Goal: Task Accomplishment & Management: Manage account settings

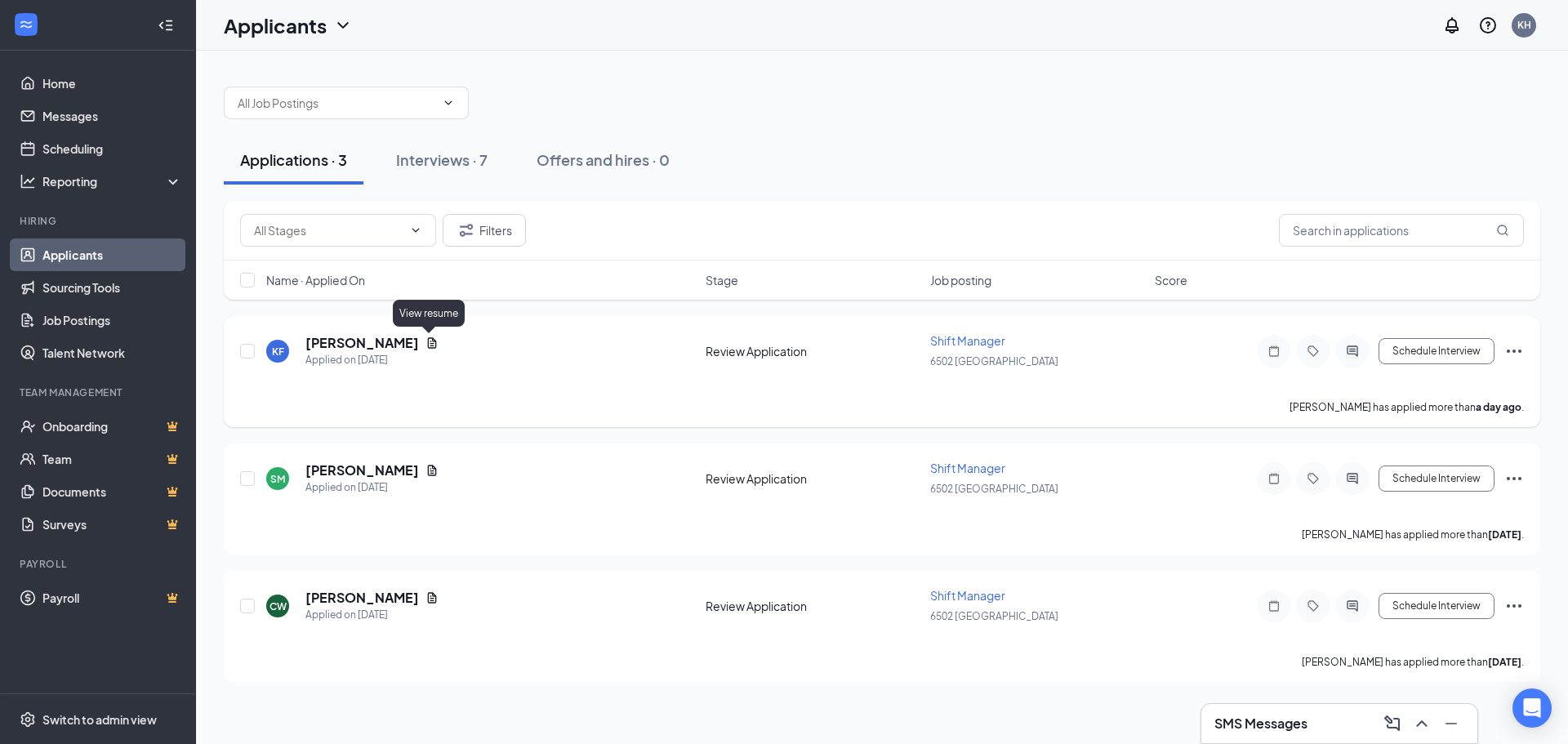
click at [426, 338] on icon "Document" at bounding box center [431, 342] width 13 height 13
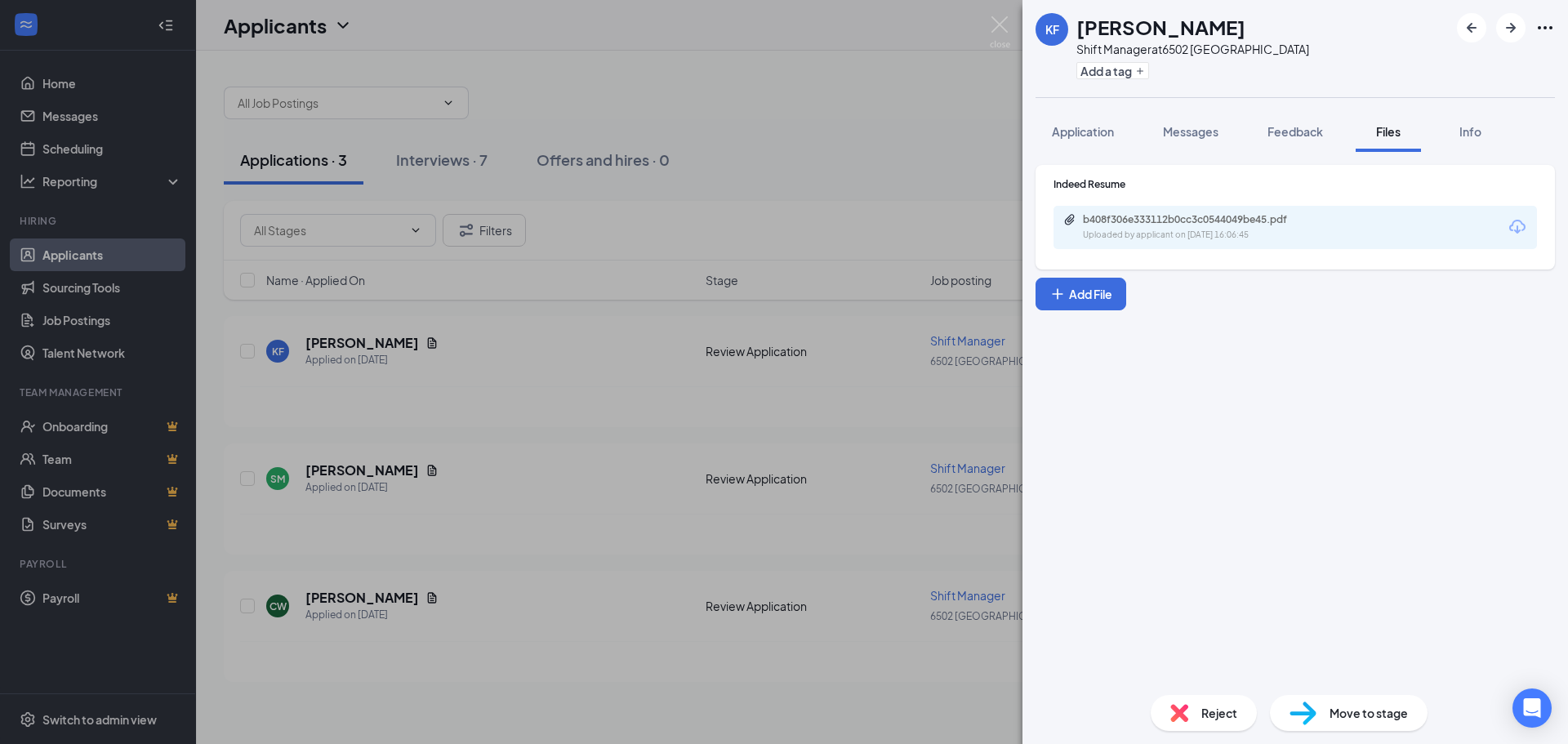
click at [1153, 228] on div "b408f306e333112b0cc3c0544049be45.pdf Uploaded by applicant on [DATE] 16:06:45" at bounding box center [1195, 227] width 264 height 29
click at [1070, 144] on button "Application" at bounding box center [1083, 132] width 94 height 41
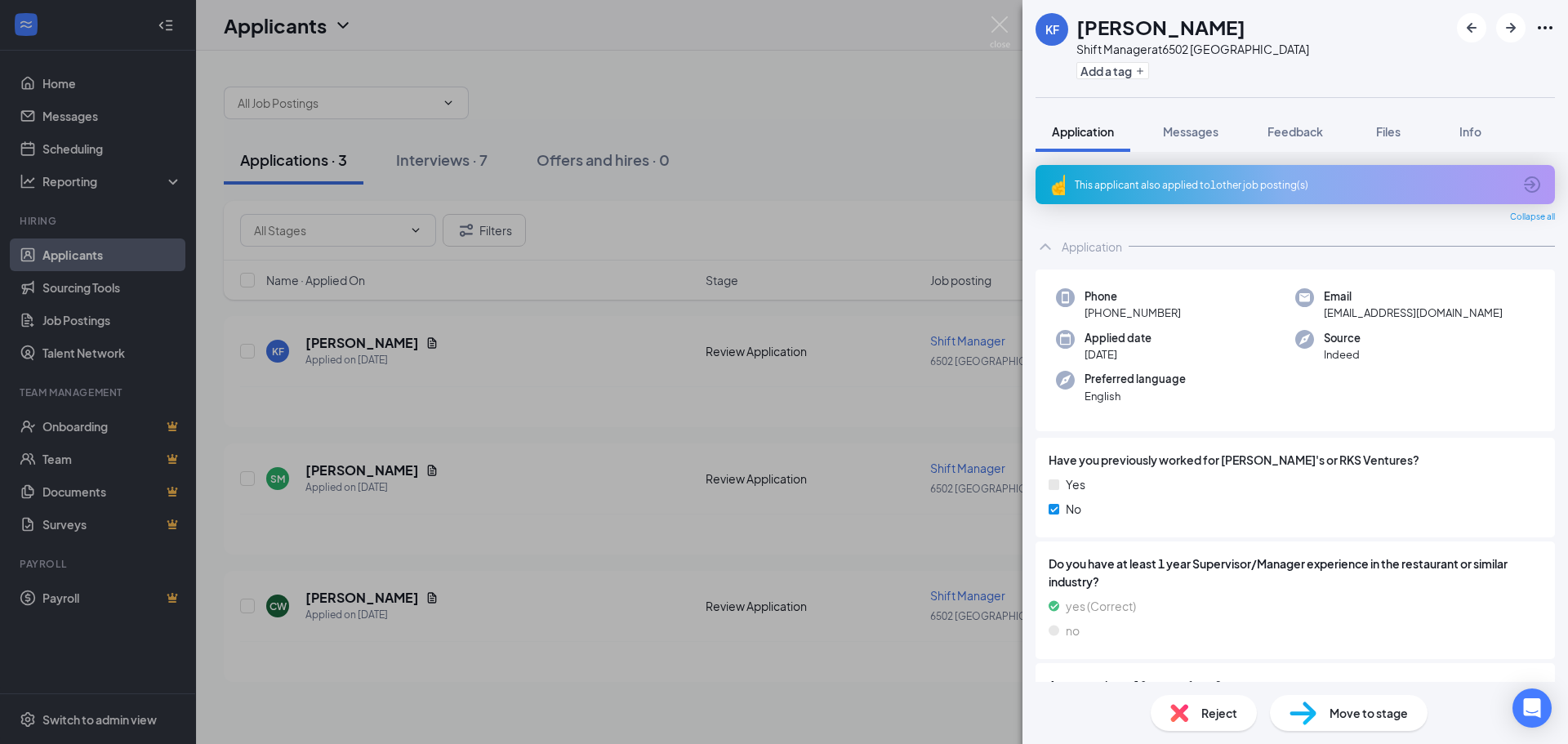
click at [1123, 183] on div "This applicant also applied to 1 other job posting(s)" at bounding box center [1294, 185] width 438 height 14
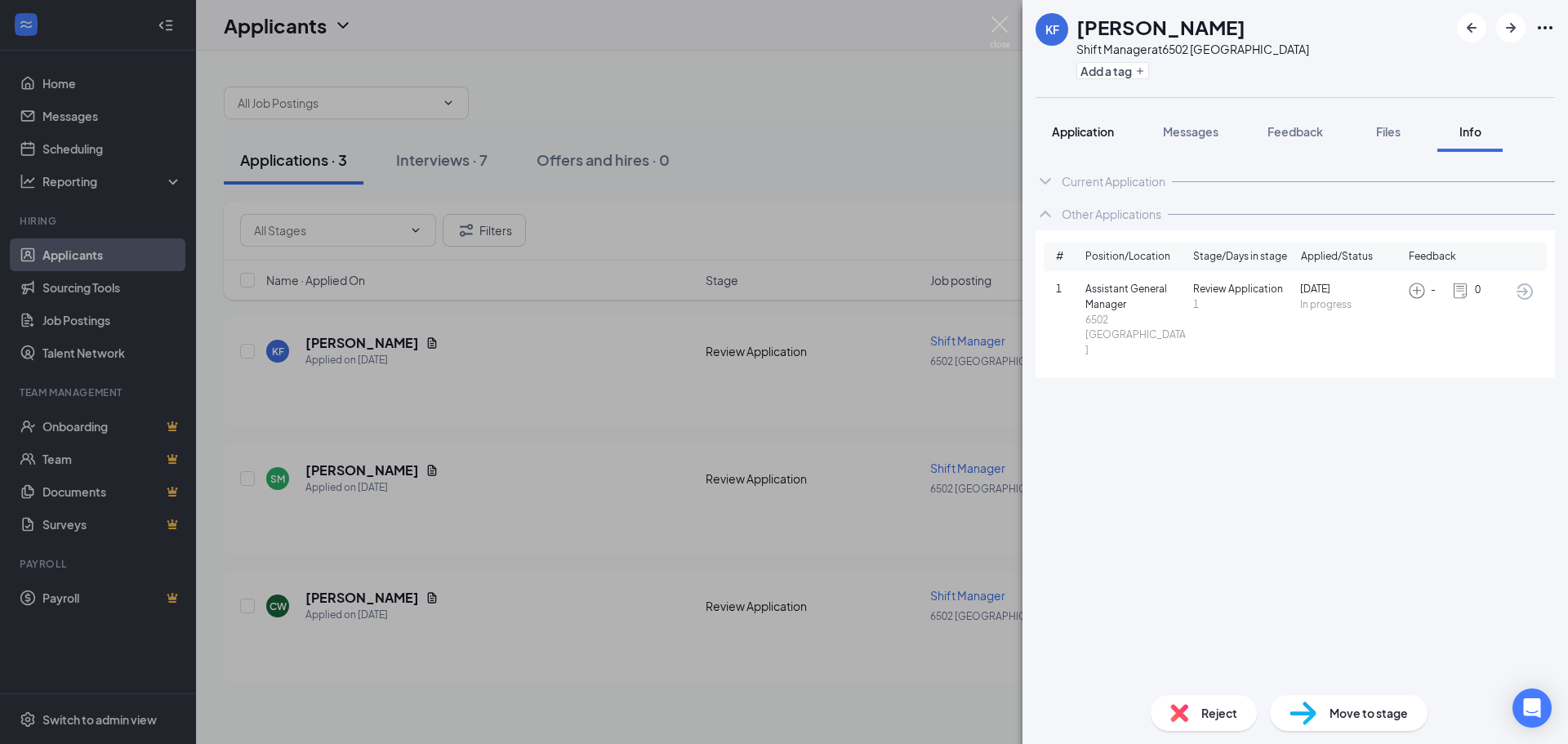
click at [1091, 139] on div "Application" at bounding box center [1083, 132] width 62 height 17
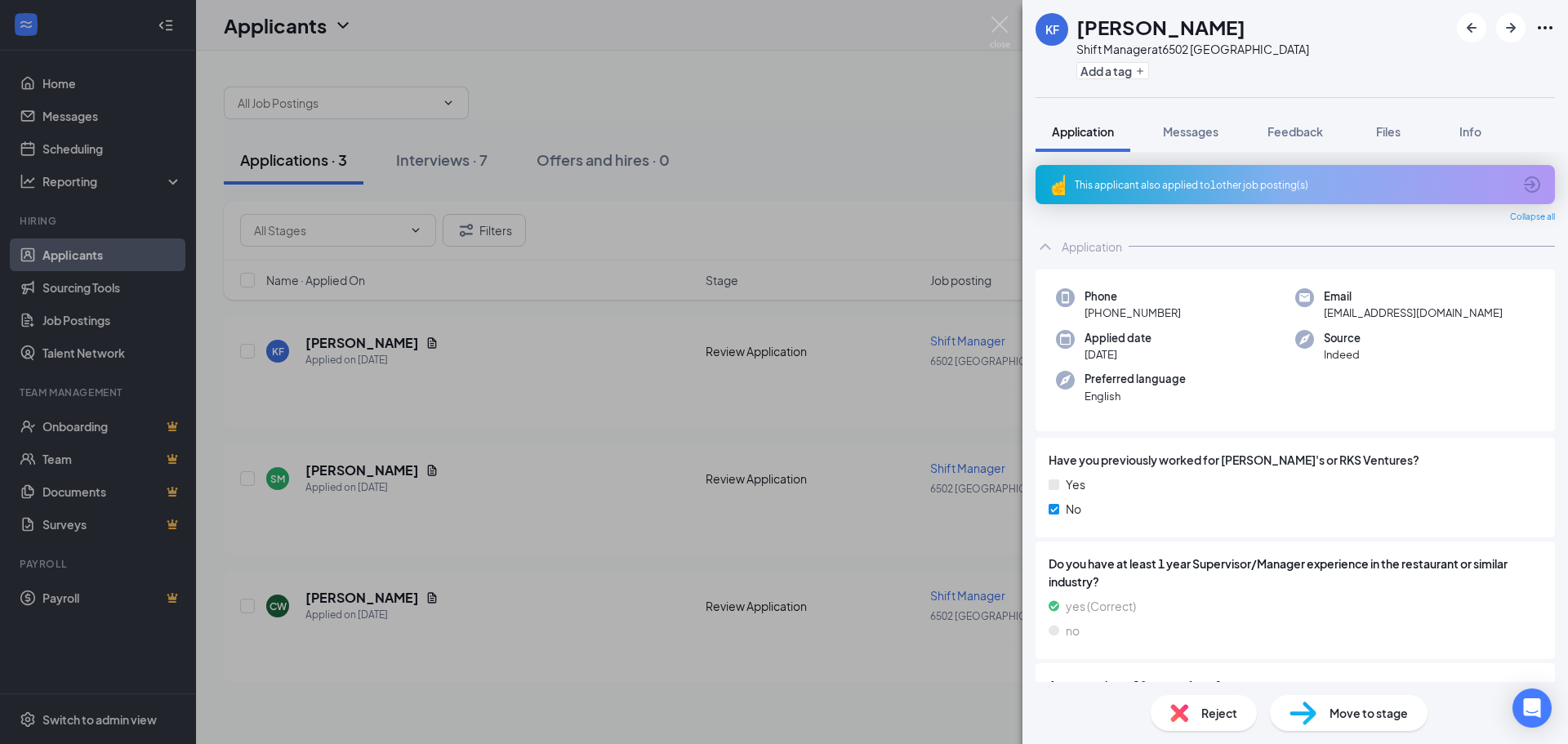
click at [1509, 189] on div "This applicant also applied to 1 other job posting(s)" at bounding box center [1295, 185] width 520 height 39
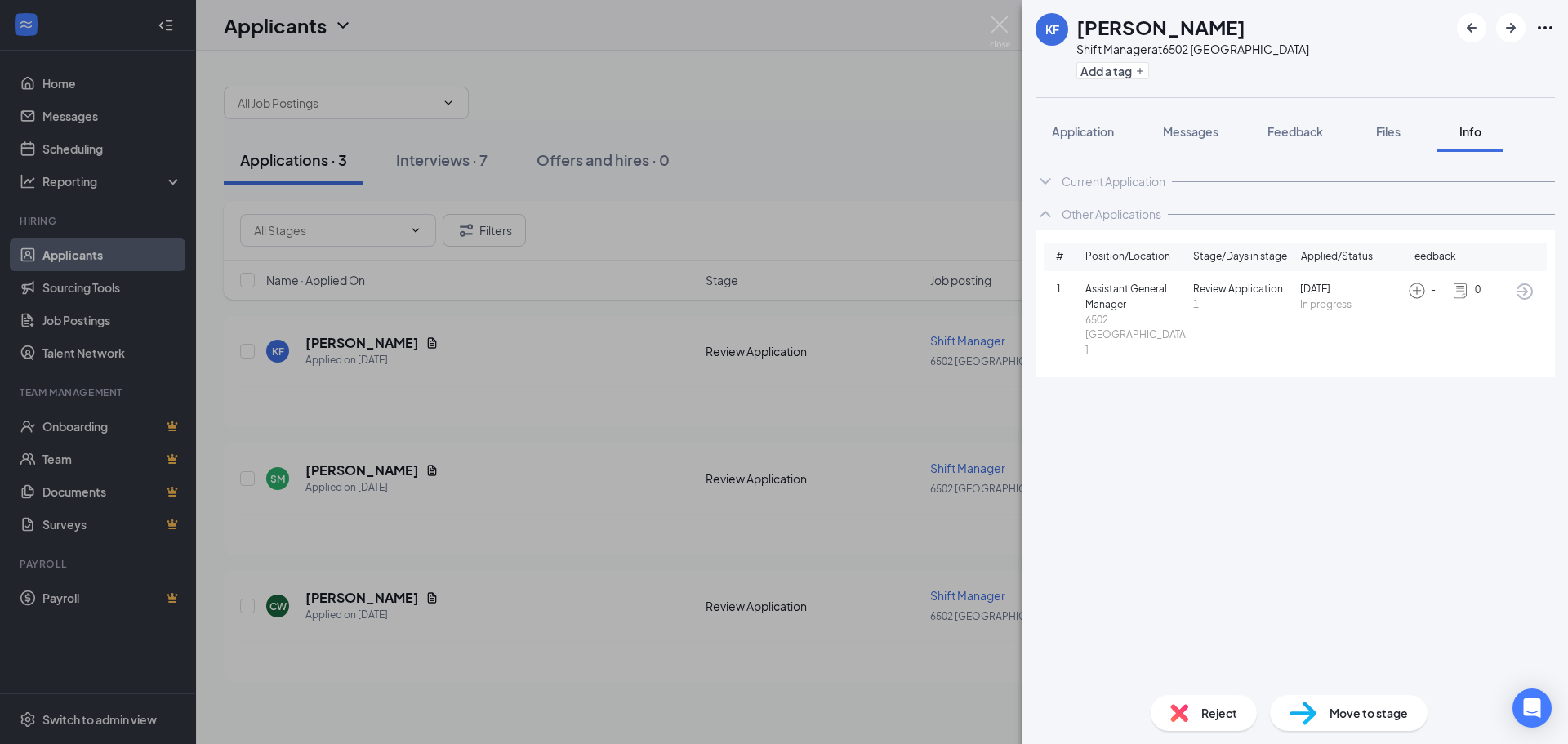
drag, startPoint x: 1302, startPoint y: 126, endPoint x: 1246, endPoint y: 131, distance: 56.2
click at [1302, 126] on span "Feedback" at bounding box center [1295, 131] width 56 height 15
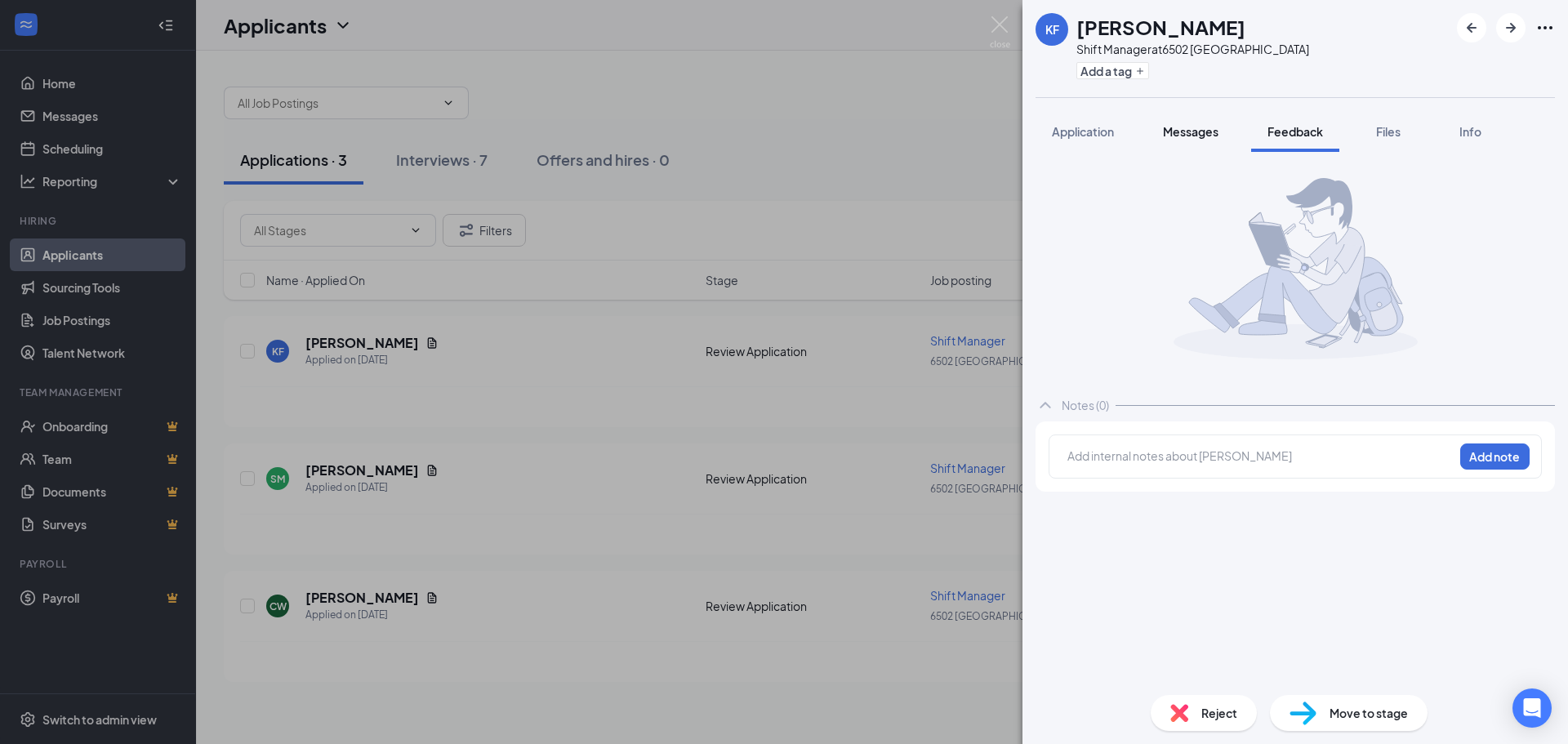
click at [1209, 133] on span "Messages" at bounding box center [1191, 131] width 56 height 15
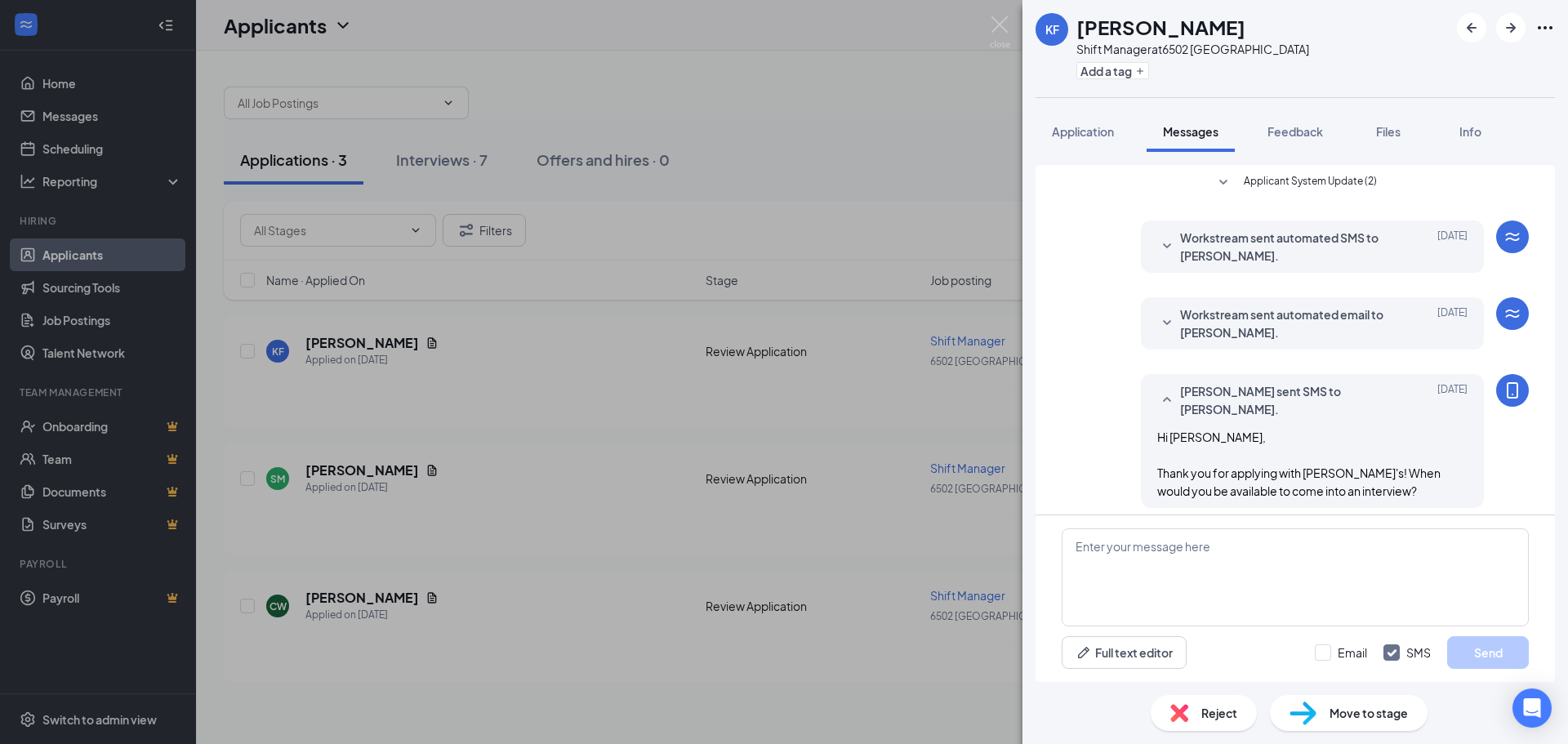
click at [848, 409] on div "KF [PERSON_NAME] Shift Manager at [STREET_ADDRESS] Add a tag Application Messag…" at bounding box center [784, 372] width 1568 height 744
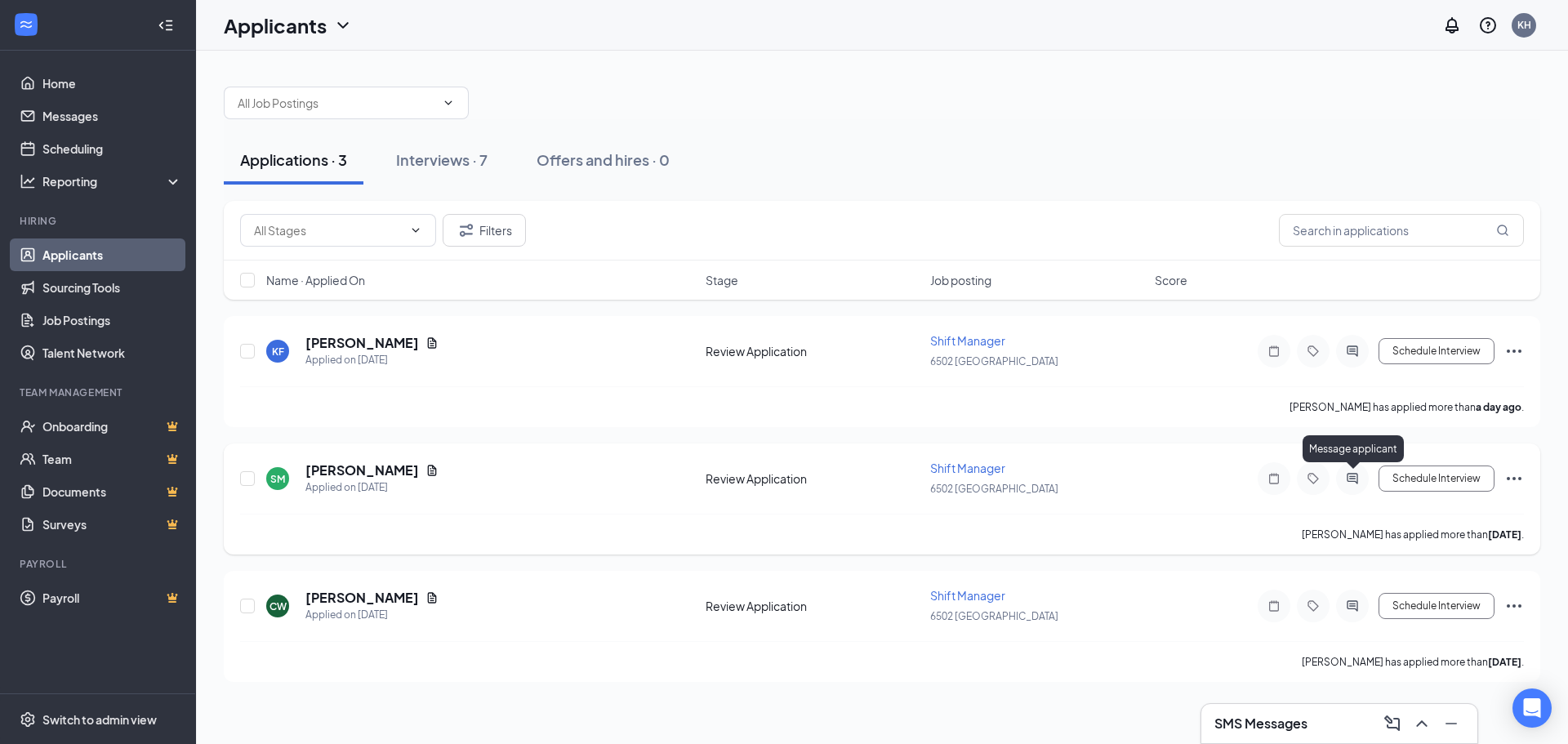
click at [1347, 476] on icon "ActiveChat" at bounding box center [1352, 478] width 20 height 13
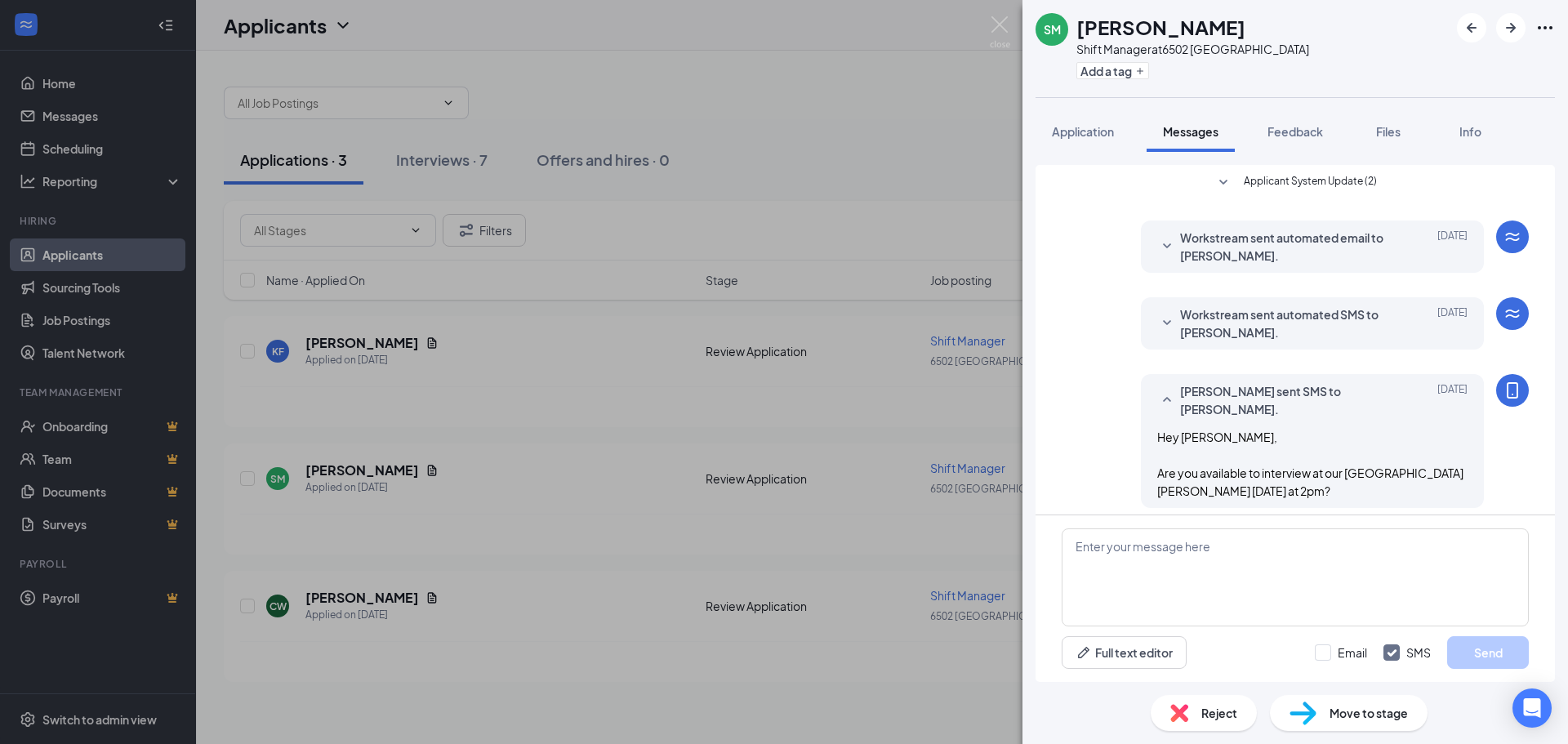
click at [922, 465] on div "SM [PERSON_NAME] Shift Manager at [STREET_ADDRESS] Add a tag Application Messag…" at bounding box center [784, 372] width 1568 height 744
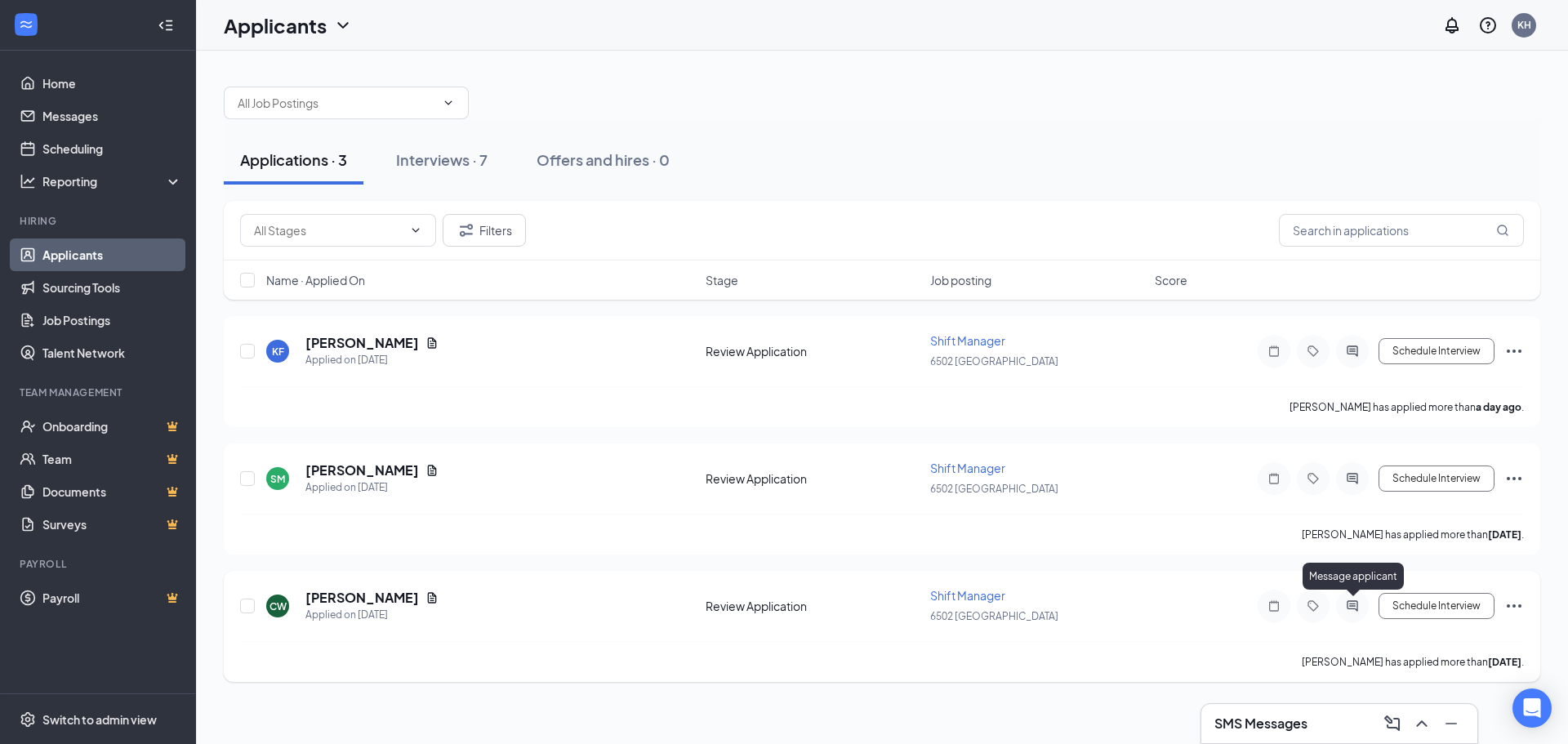
click at [1358, 608] on icon "ActiveChat" at bounding box center [1352, 605] width 20 height 13
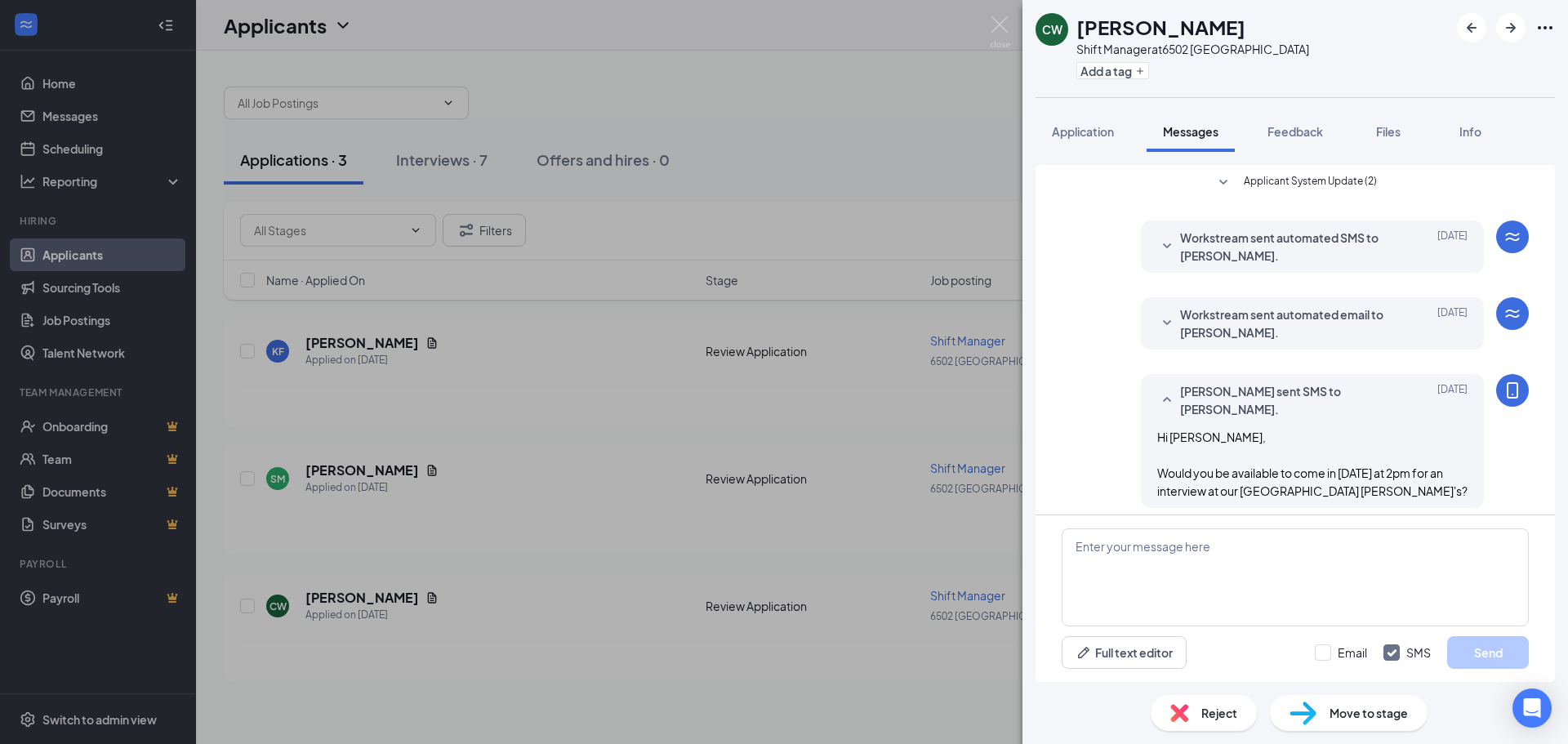
click at [985, 426] on div "[PERSON_NAME] West Shift Manager at [STREET_ADDRESS] Add a tag Application Mess…" at bounding box center [784, 372] width 1568 height 744
